Goal: Task Accomplishment & Management: Manage account settings

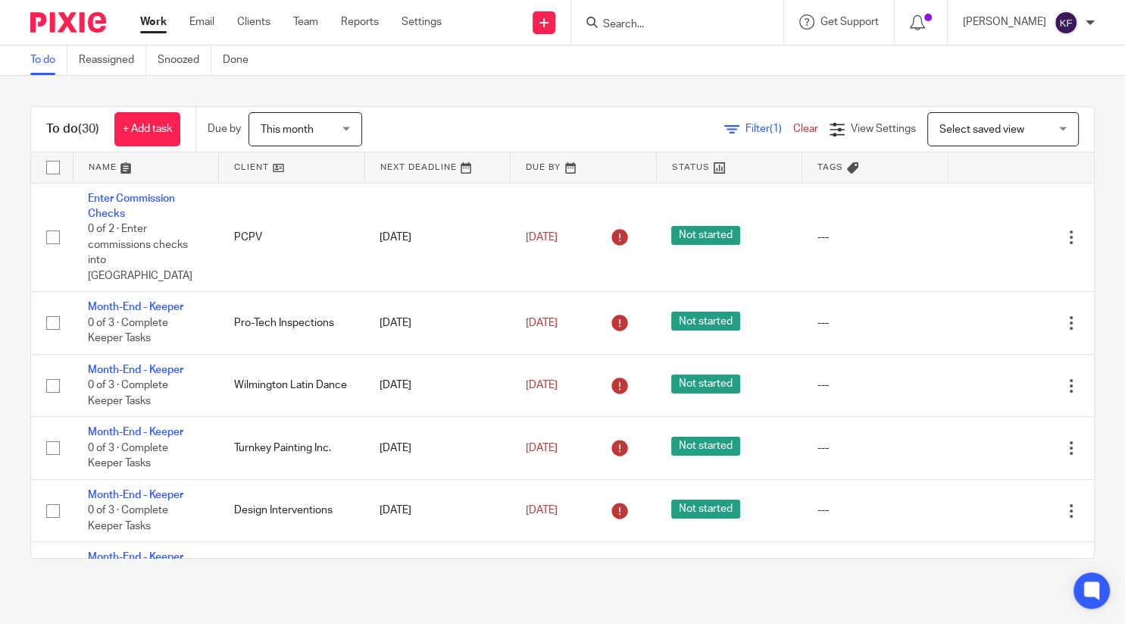
scroll to position [921, 0]
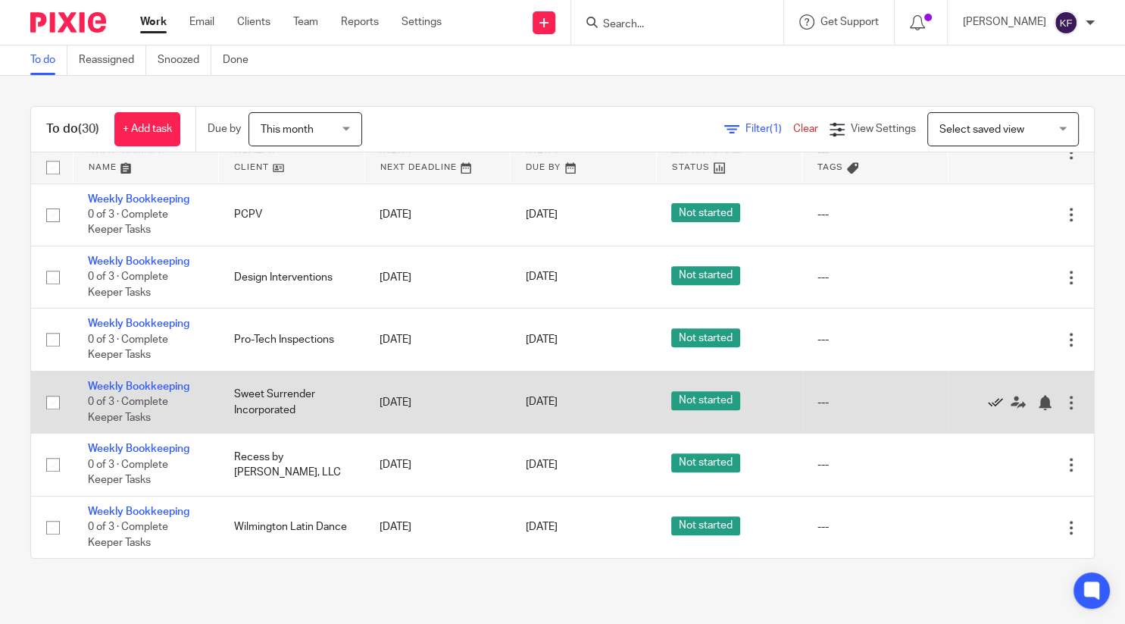
click at [997, 399] on icon at bounding box center [995, 402] width 15 height 15
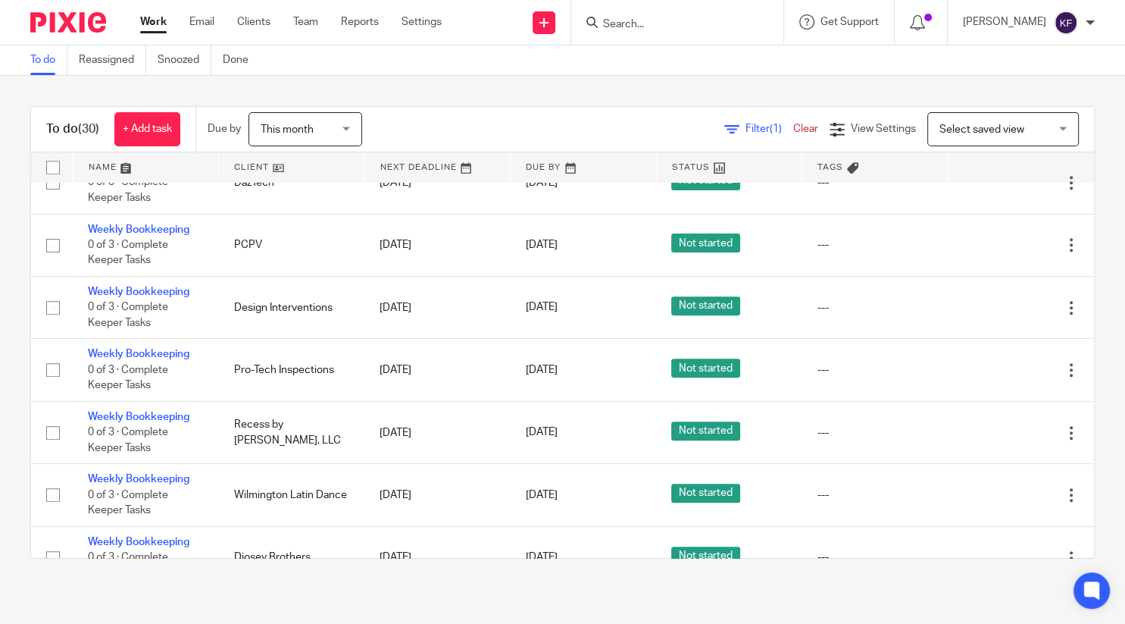
scroll to position [890, 0]
click at [683, 424] on span "Not started" at bounding box center [705, 431] width 69 height 19
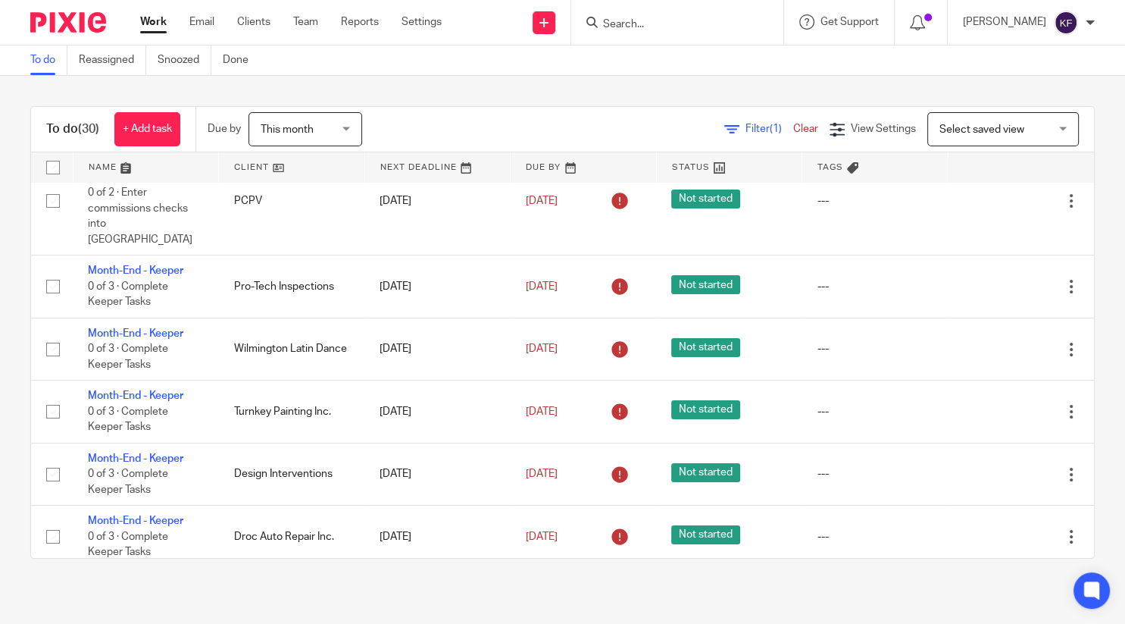
scroll to position [0, 0]
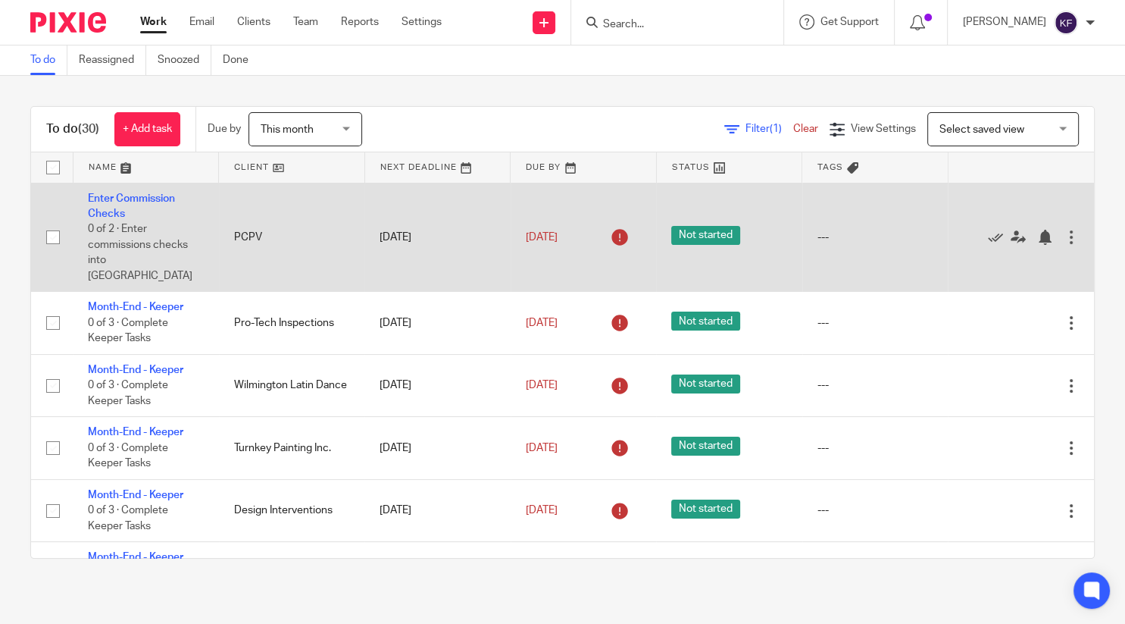
click at [986, 230] on div at bounding box center [1013, 237] width 101 height 15
click at [998, 230] on icon at bounding box center [995, 237] width 15 height 15
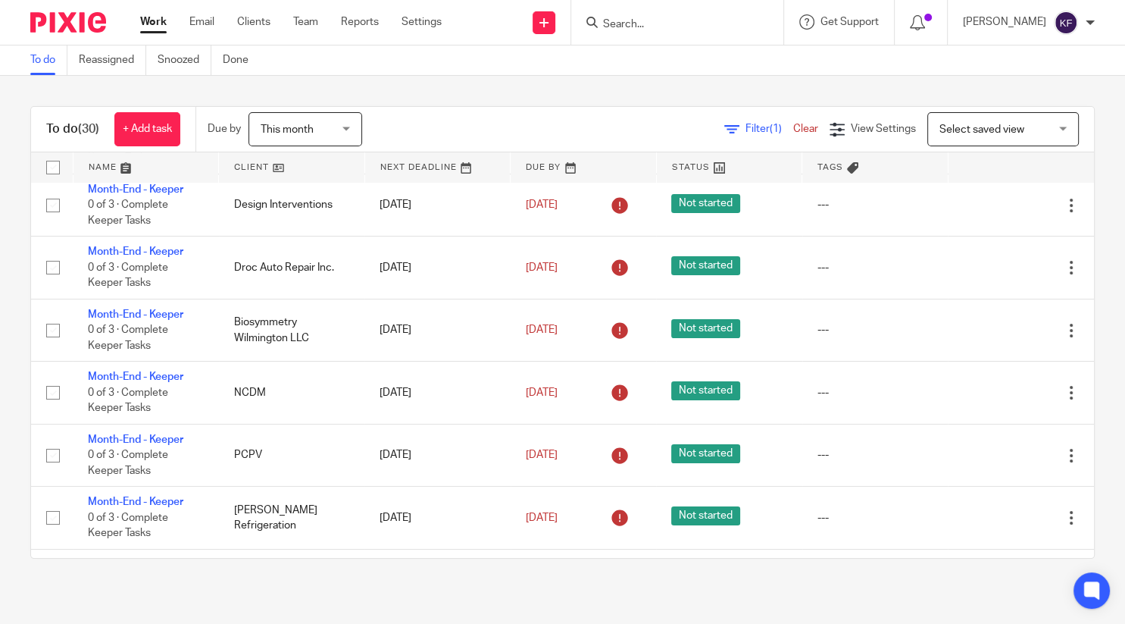
scroll to position [247, 0]
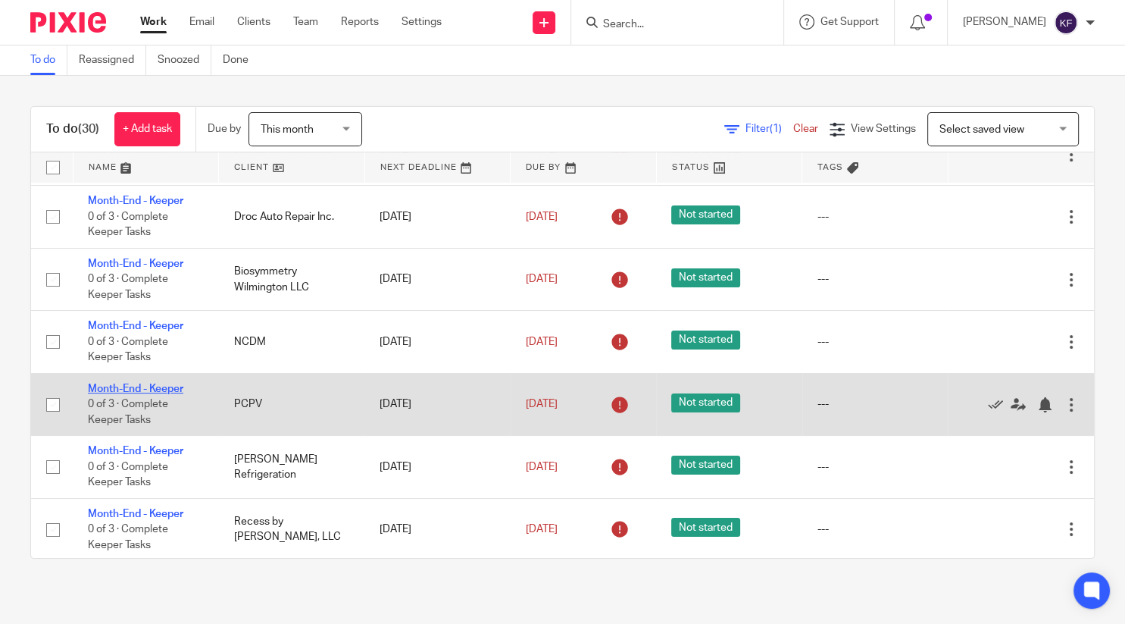
click at [167, 394] on link "Month-End - Keeper" at bounding box center [135, 388] width 95 height 11
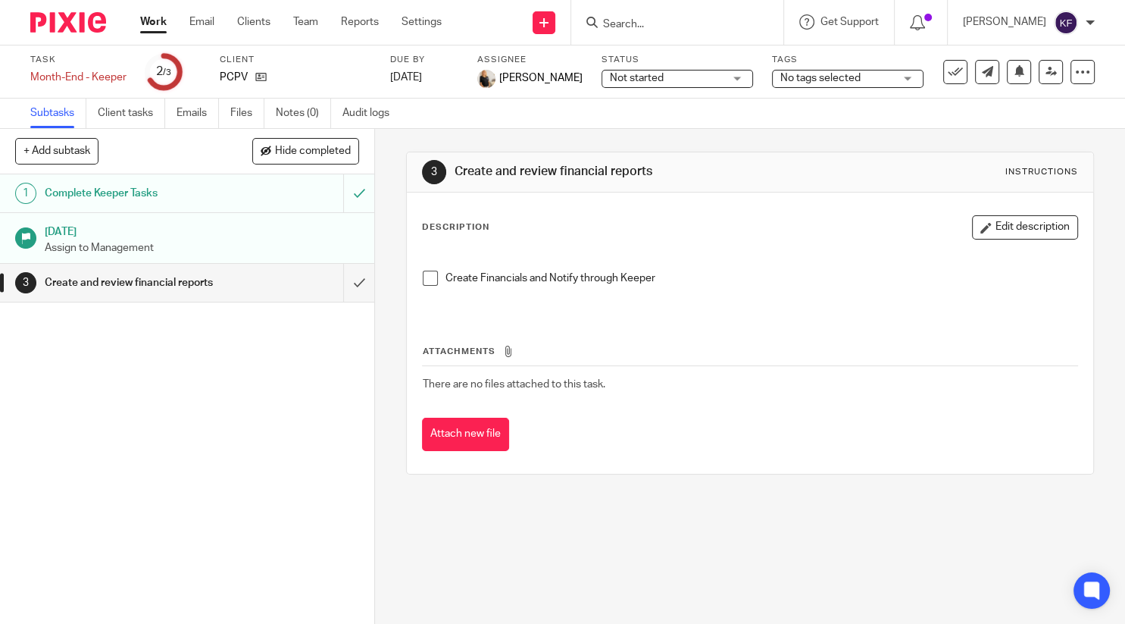
click at [144, 25] on link "Work" at bounding box center [153, 21] width 27 height 15
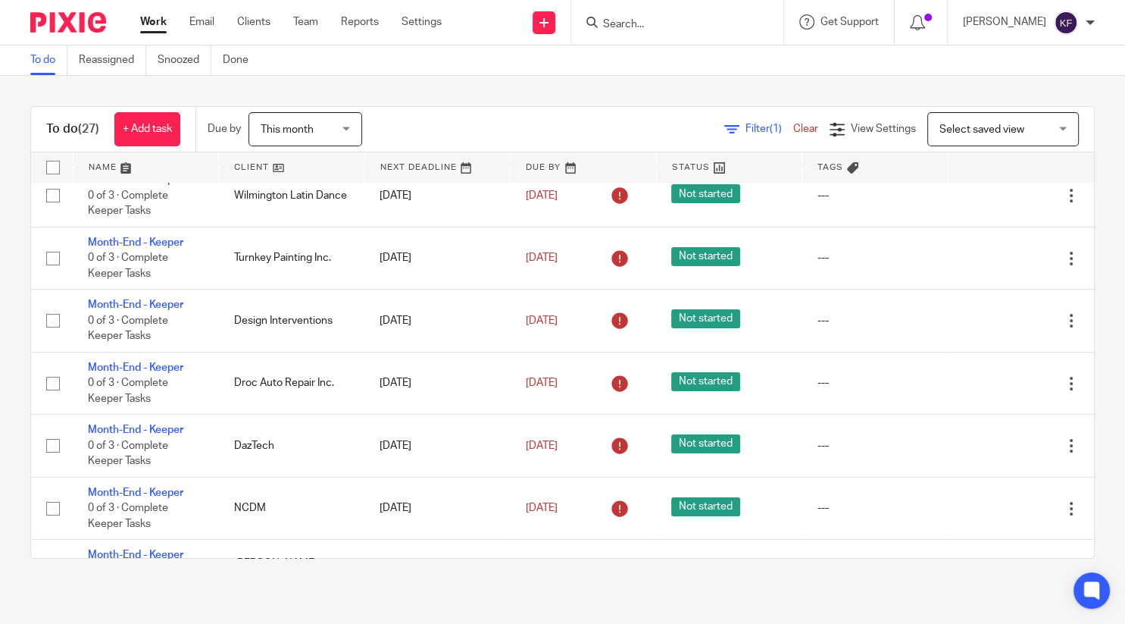
scroll to position [171, 0]
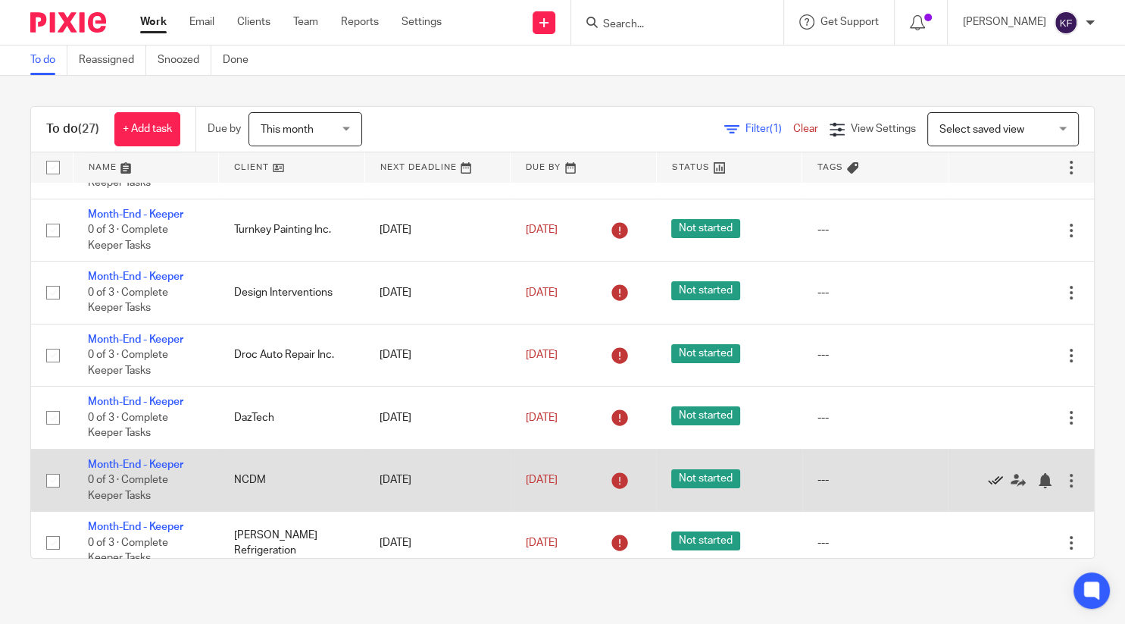
click at [995, 486] on icon at bounding box center [995, 480] width 15 height 15
